Goal: Information Seeking & Learning: Learn about a topic

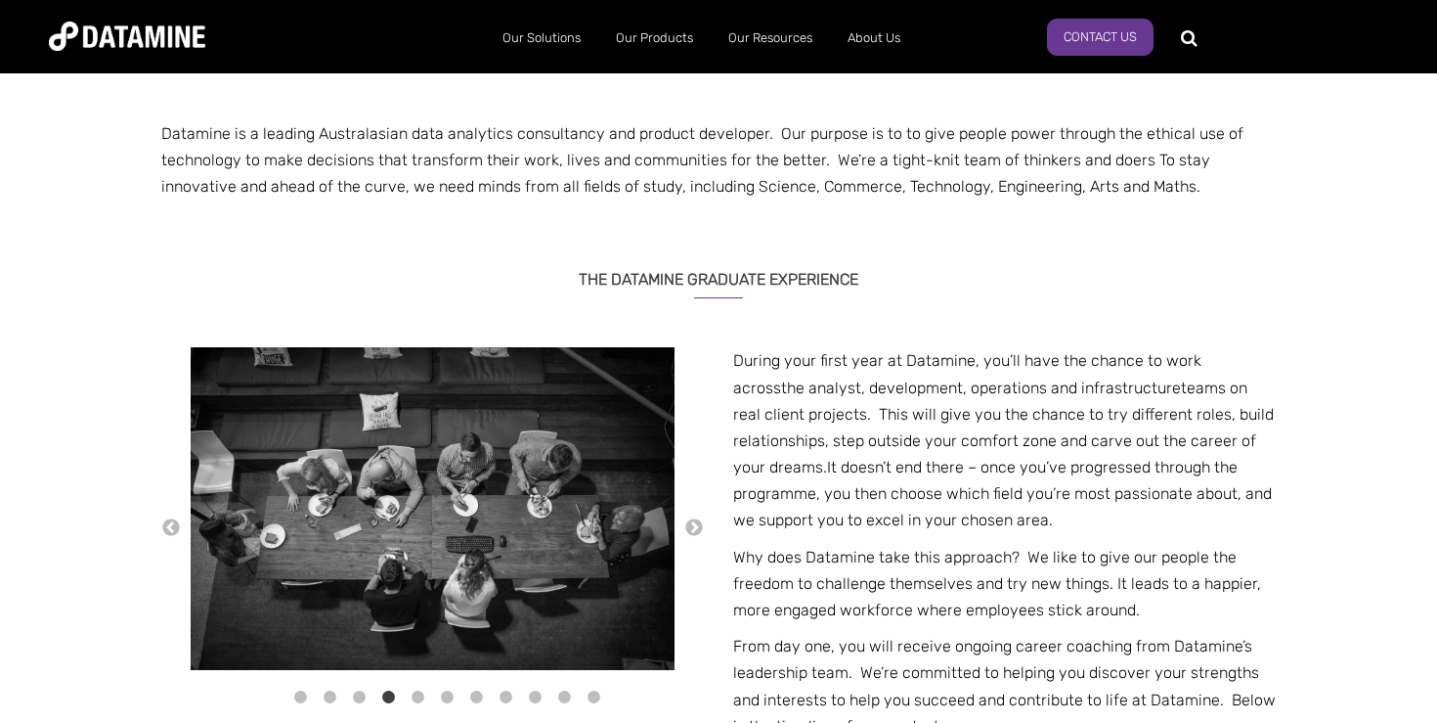
scroll to position [543, 0]
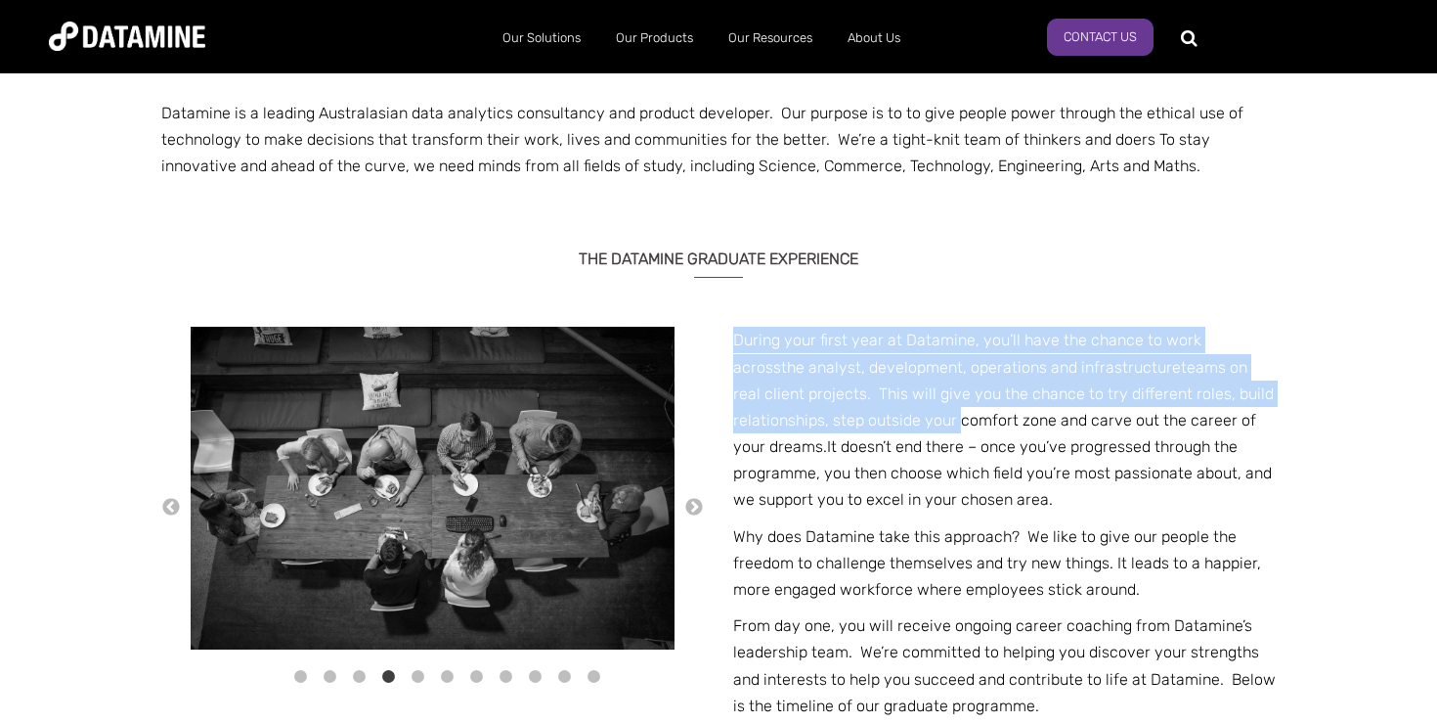
drag, startPoint x: 721, startPoint y: 327, endPoint x: 1158, endPoint y: 492, distance: 467.3
click at [1137, 490] on div "Datamine is a leading Australasian data analytics consultancy and product devel…" at bounding box center [718, 581] width 1115 height 1276
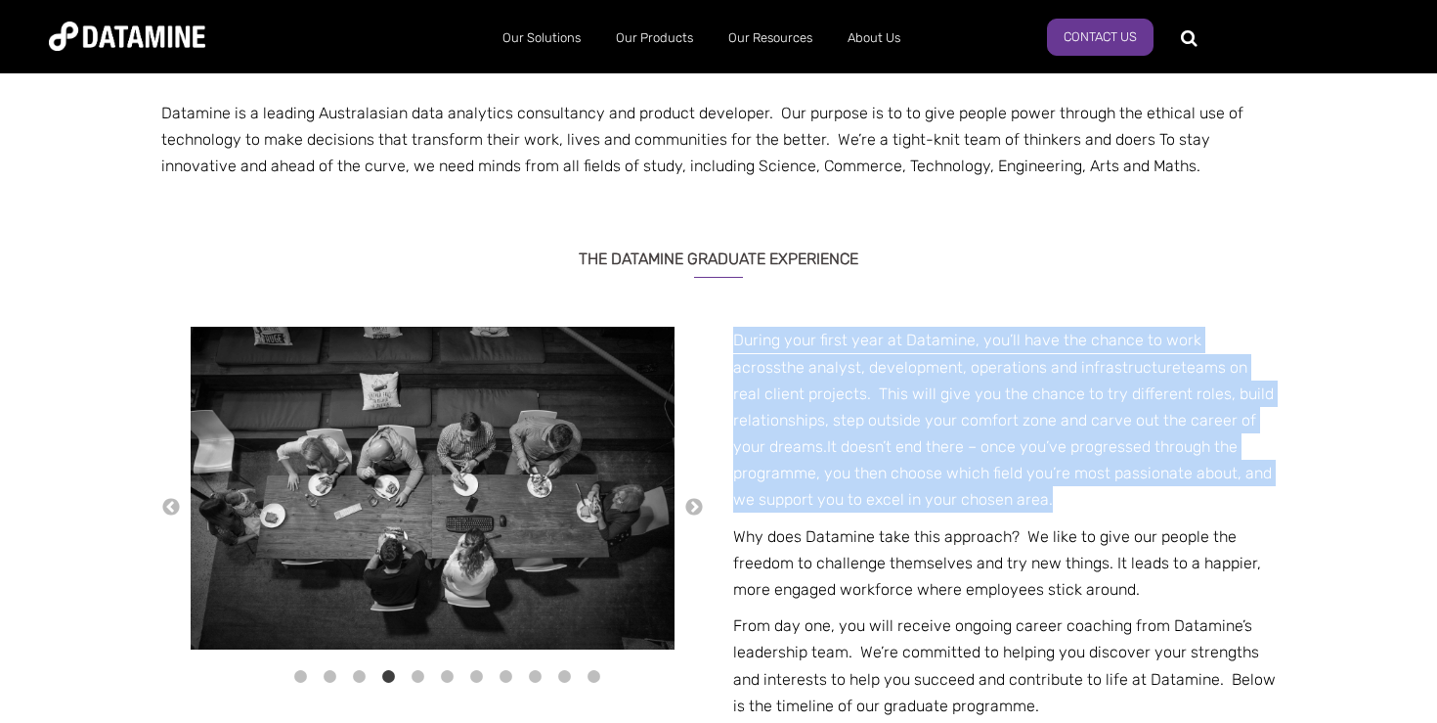
click at [1158, 492] on p "During your first year at Datamine, you’ll have the chance to work across the a…" at bounding box center [1004, 420] width 543 height 186
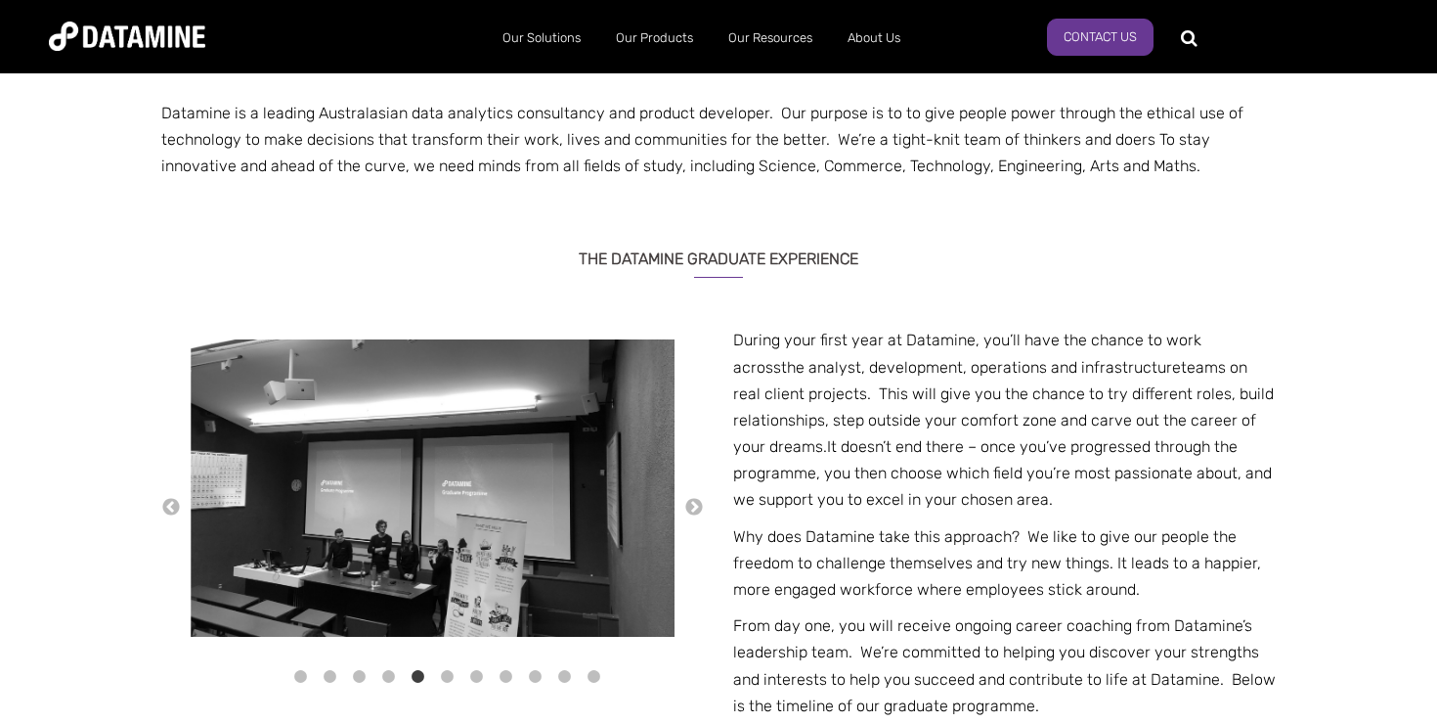
click at [1158, 492] on p "During your first year at Datamine, you’ll have the chance to work across the a…" at bounding box center [1004, 420] width 543 height 186
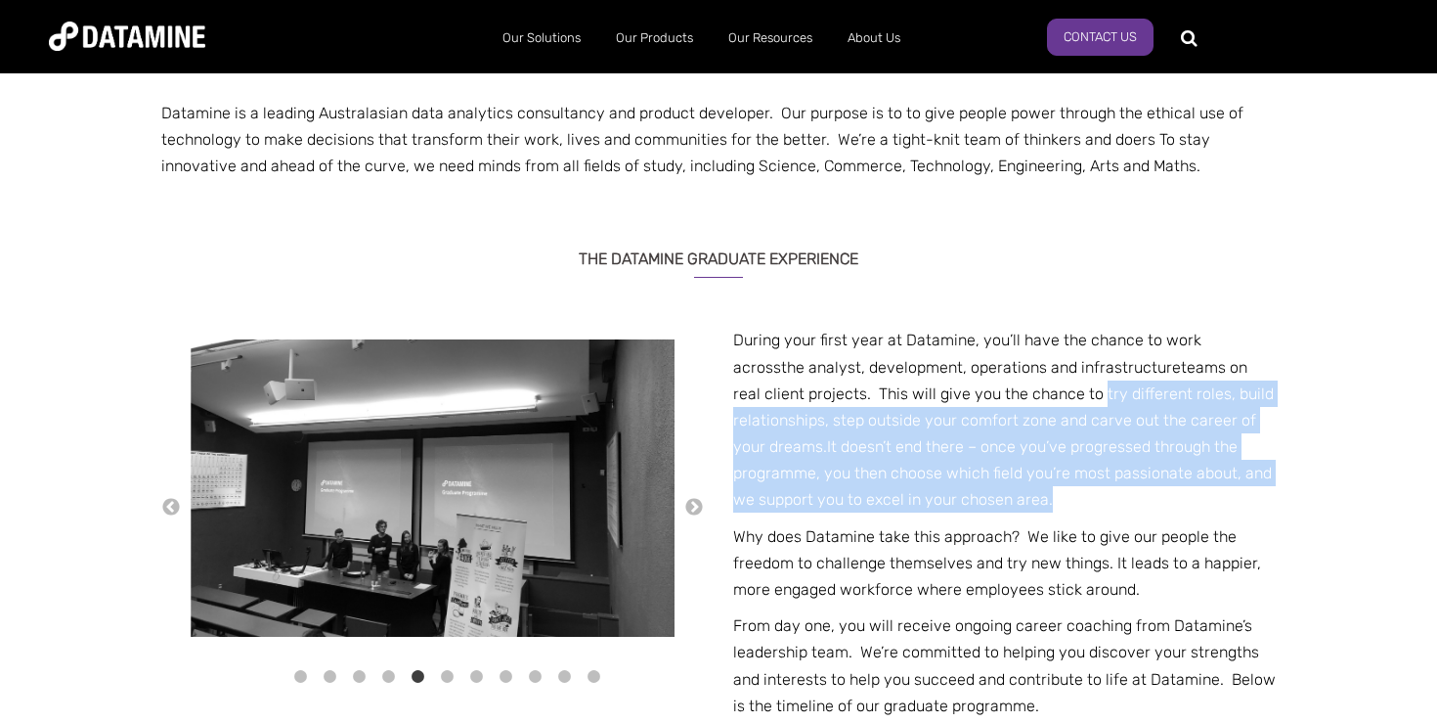
drag, startPoint x: 1158, startPoint y: 492, endPoint x: 1019, endPoint y: 385, distance: 175.0
click at [1019, 385] on p "During your first year at Datamine, you’ll have the chance to work across the a…" at bounding box center [1004, 420] width 543 height 186
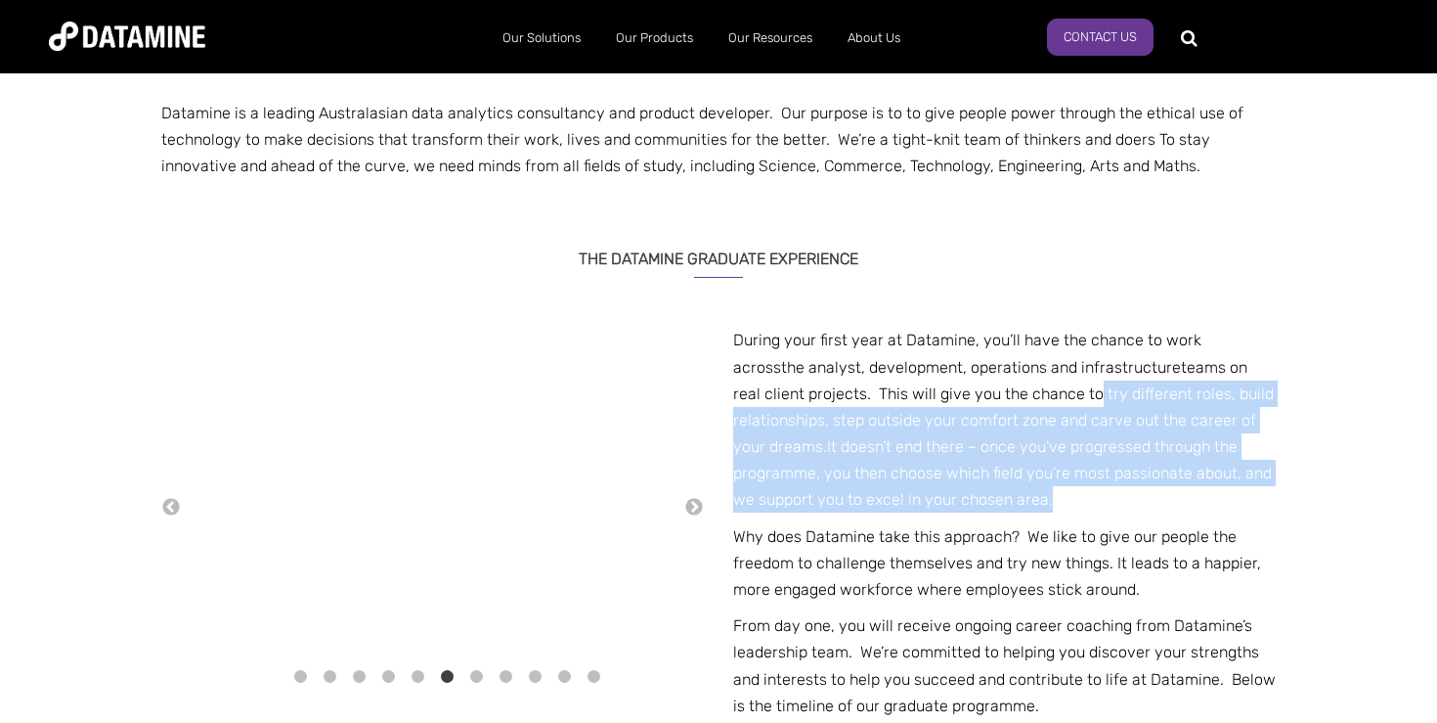
click at [1019, 385] on p "During your first year at Datamine, you’ll have the chance to work across the a…" at bounding box center [1004, 420] width 543 height 186
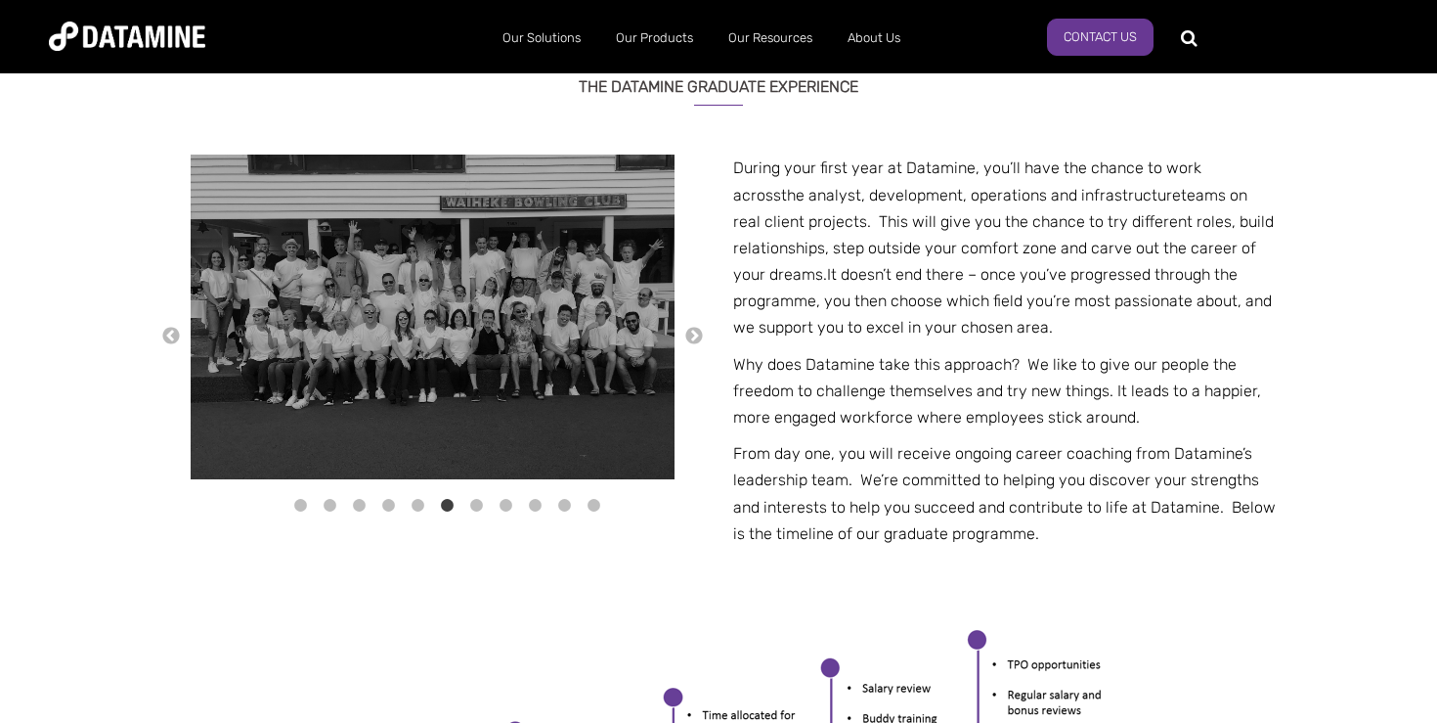
scroll to position [722, 0]
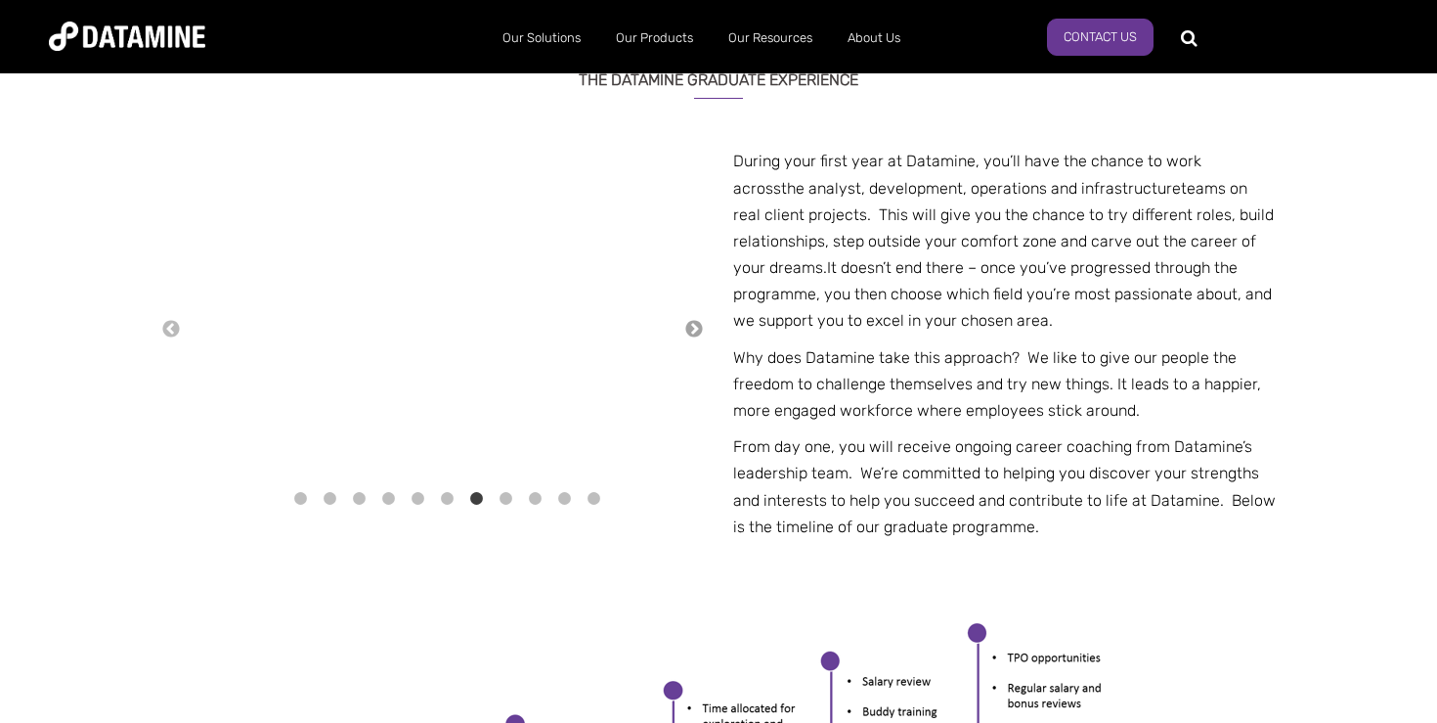
click at [697, 324] on button "→" at bounding box center [695, 330] width 20 height 22
click at [697, 324] on div "← 1" at bounding box center [432, 328] width 543 height 361
click at [696, 363] on div "← 1" at bounding box center [432, 347] width 543 height 399
click at [696, 355] on button "→" at bounding box center [695, 349] width 20 height 22
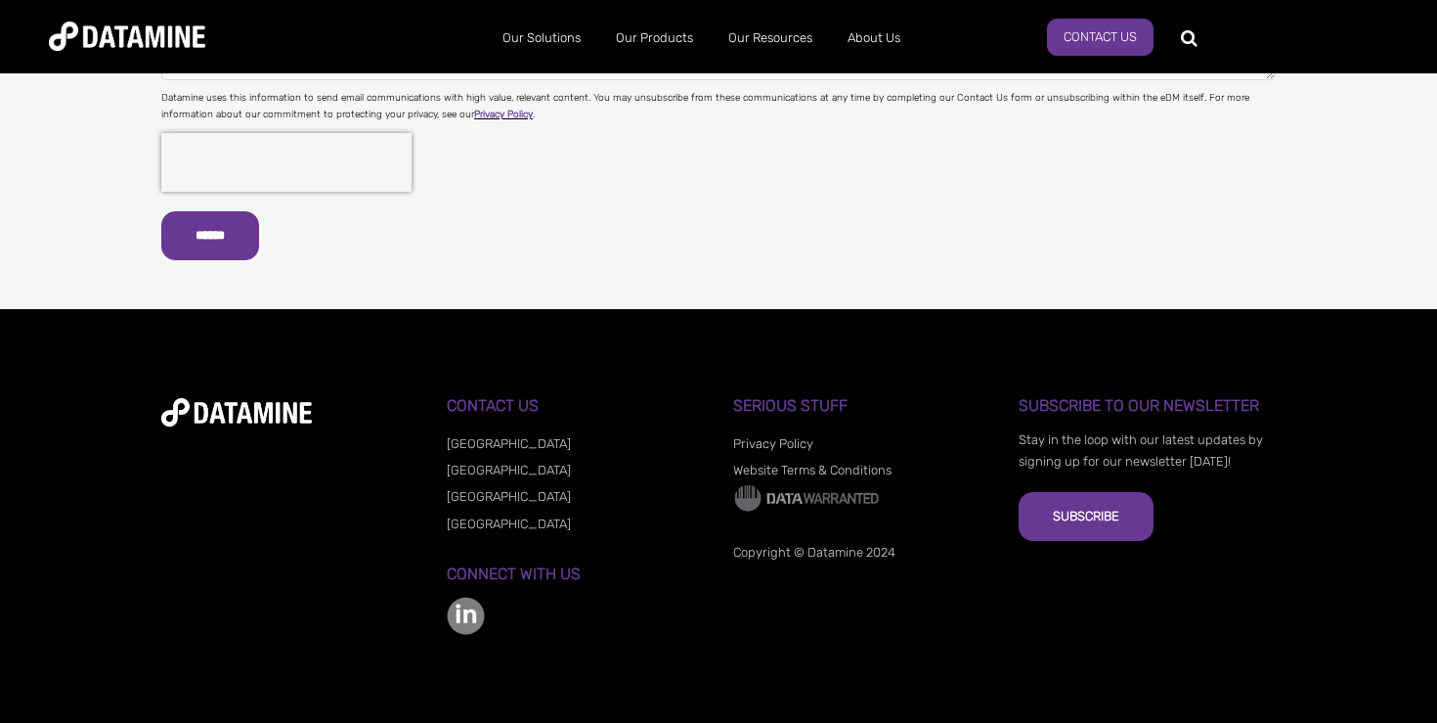
scroll to position [2857, 0]
